Goal: Task Accomplishment & Management: Manage account settings

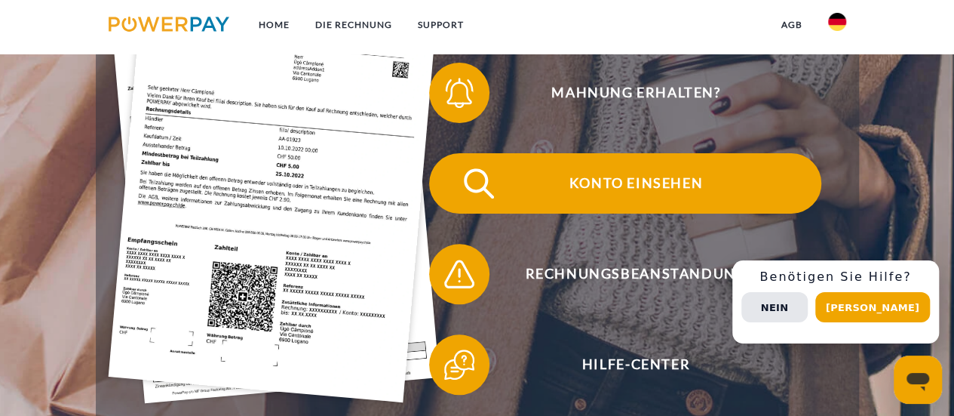
scroll to position [377, 0]
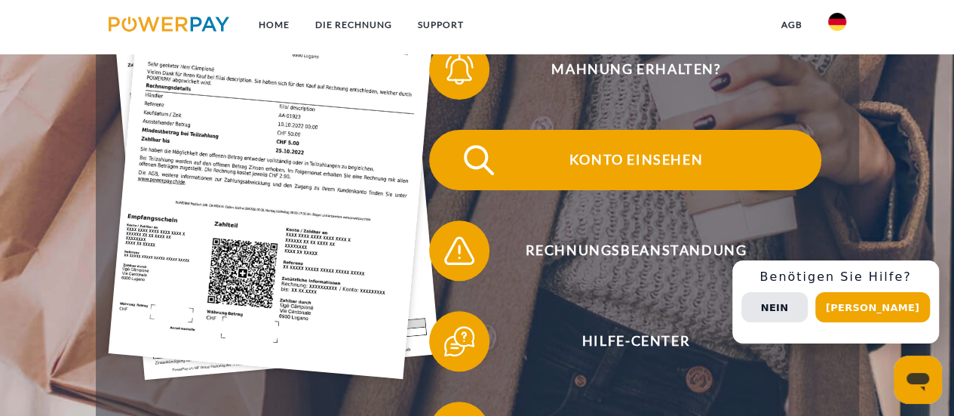
click at [555, 168] on span "Konto einsehen" at bounding box center [636, 160] width 370 height 60
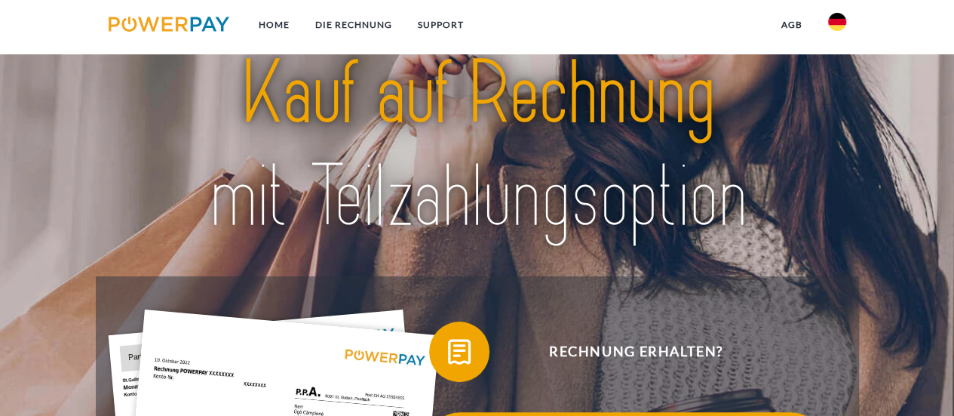
scroll to position [226, 0]
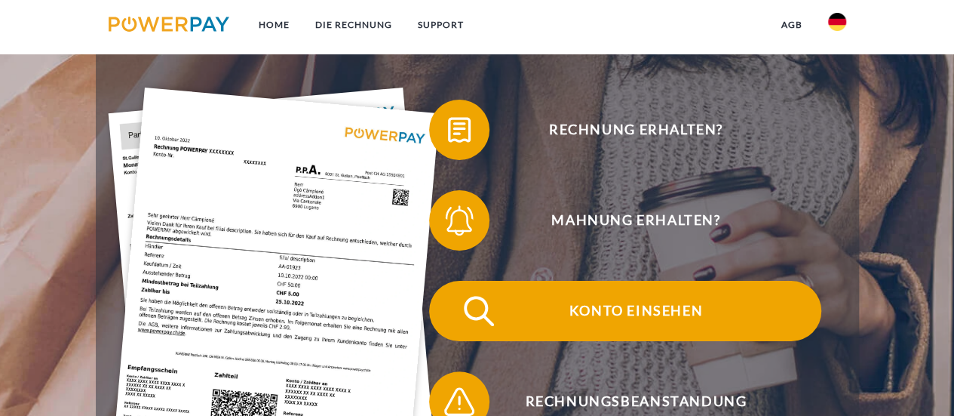
click at [595, 312] on span "Konto einsehen" at bounding box center [636, 311] width 370 height 60
click at [485, 307] on img at bounding box center [479, 311] width 38 height 38
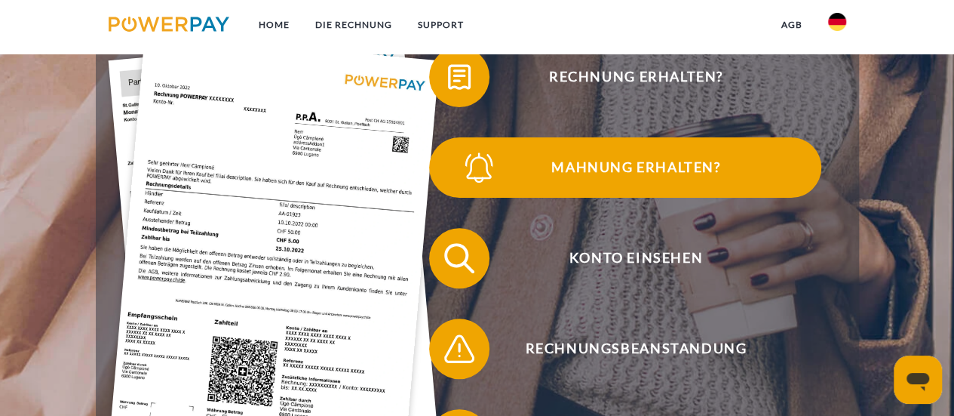
scroll to position [377, 0]
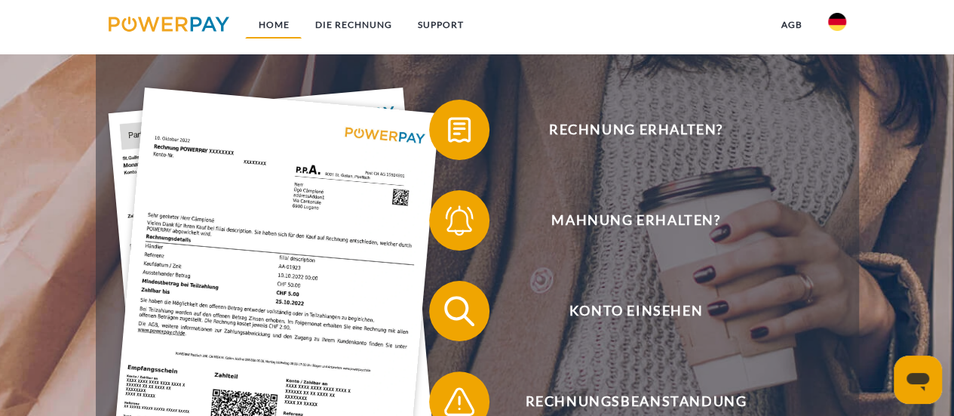
click at [282, 29] on link "Home" at bounding box center [273, 24] width 57 height 27
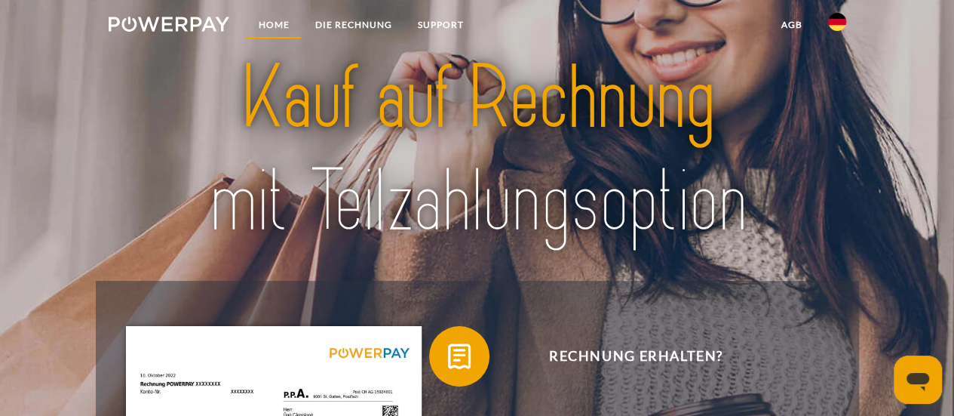
click at [293, 26] on link "Home" at bounding box center [273, 24] width 57 height 27
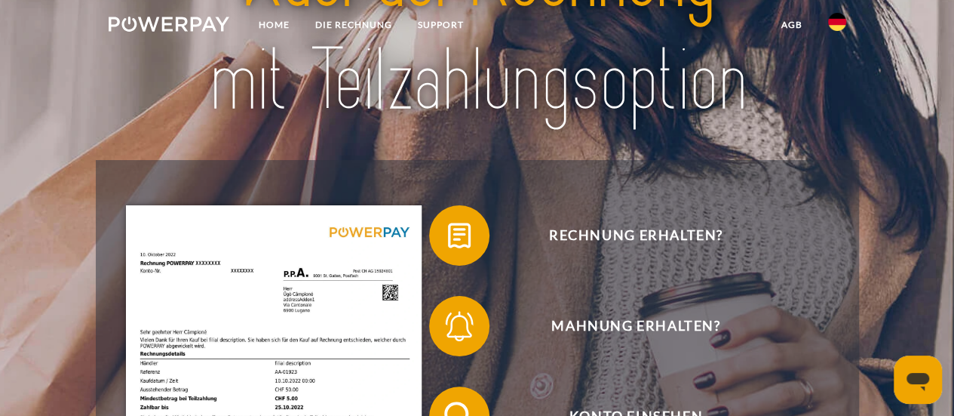
scroll to position [226, 0]
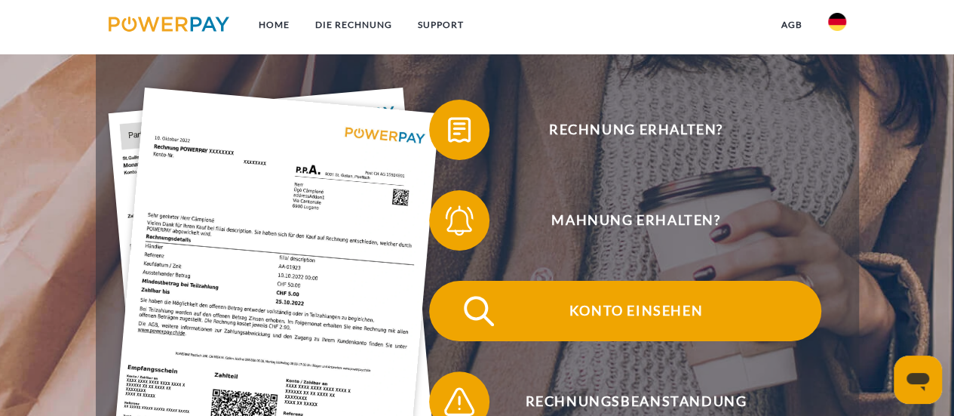
click at [652, 308] on span "Konto einsehen" at bounding box center [636, 311] width 370 height 60
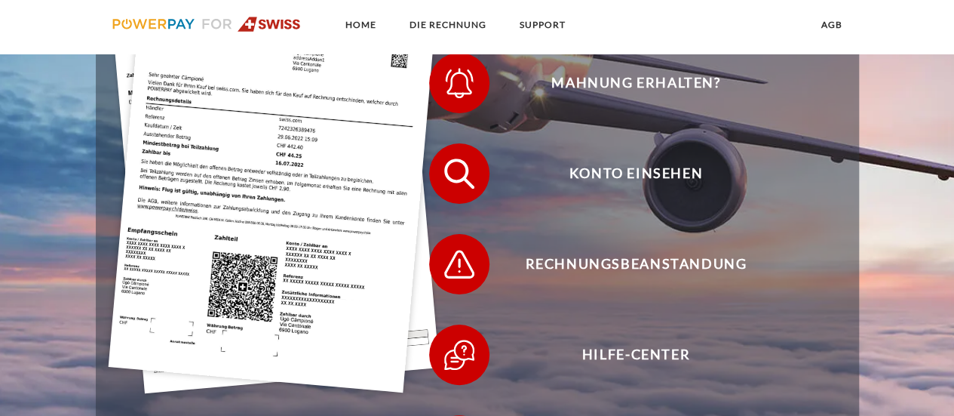
scroll to position [377, 0]
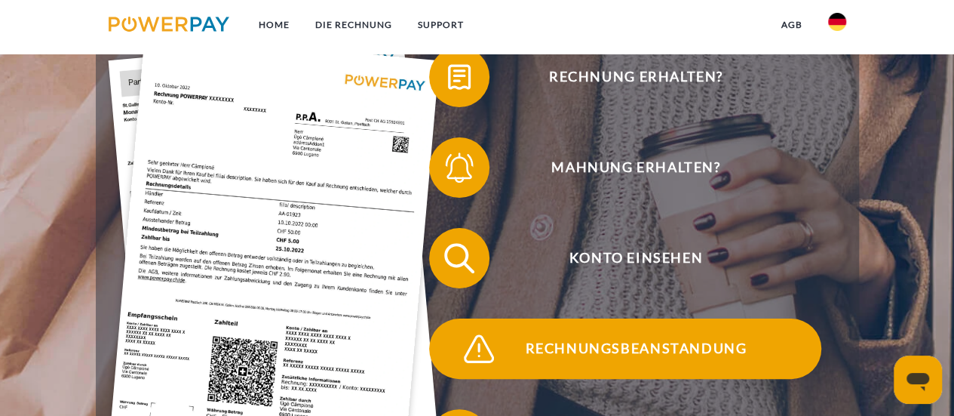
scroll to position [302, 0]
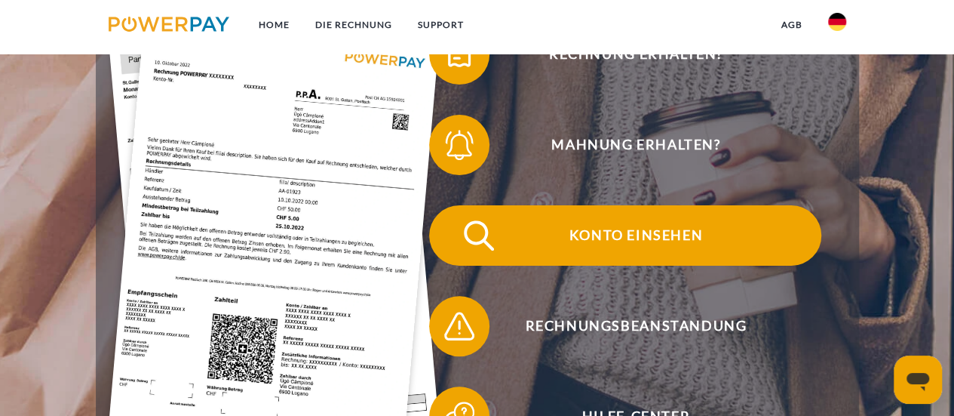
click at [667, 238] on span "Konto einsehen" at bounding box center [636, 235] width 370 height 60
